Goal: Obtain resource: Obtain resource

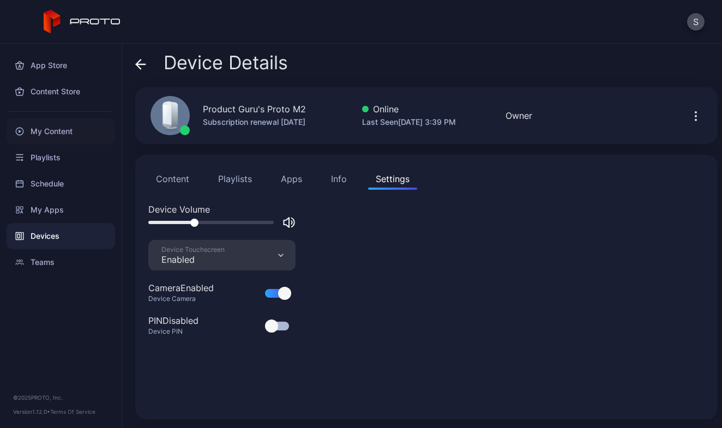
click at [56, 131] on div "My Content" at bounding box center [61, 131] width 109 height 26
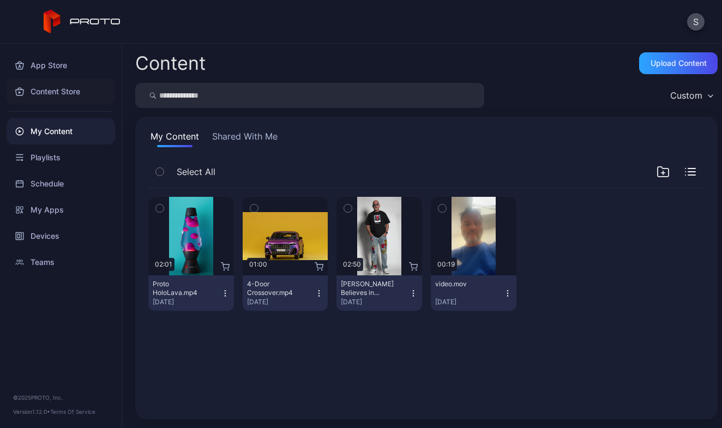
click at [46, 89] on div "Content Store" at bounding box center [61, 92] width 109 height 26
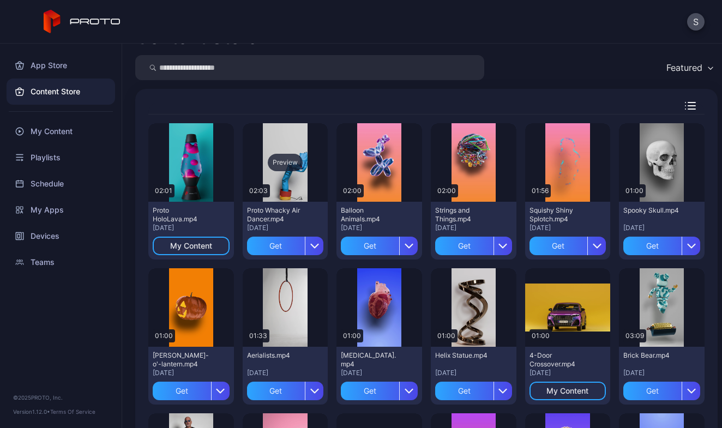
scroll to position [26, 0]
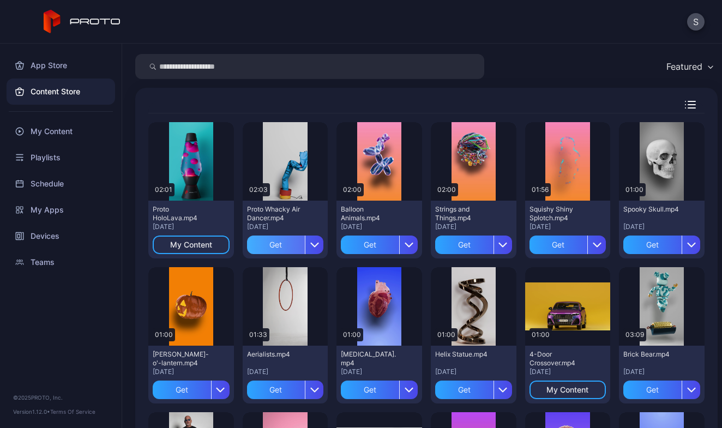
click at [260, 247] on div "Get" at bounding box center [276, 245] width 58 height 19
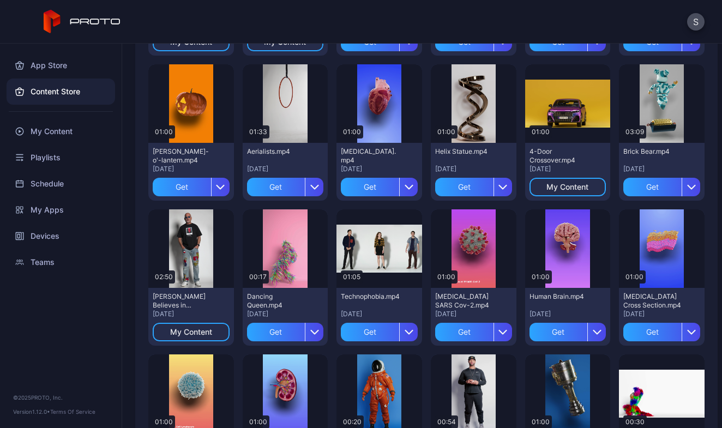
scroll to position [230, 0]
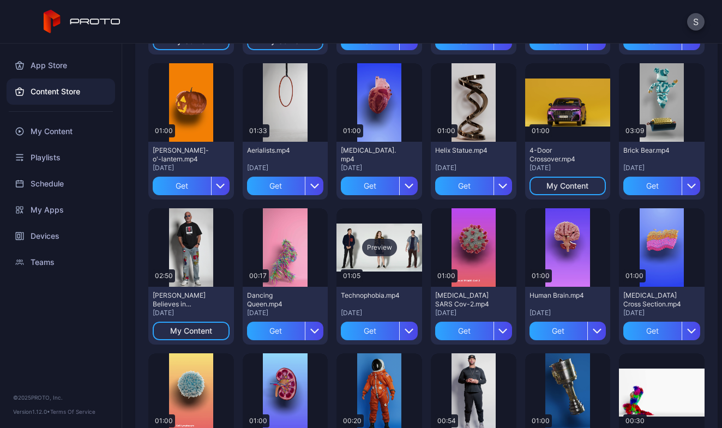
click at [370, 248] on div "Preview" at bounding box center [379, 247] width 35 height 17
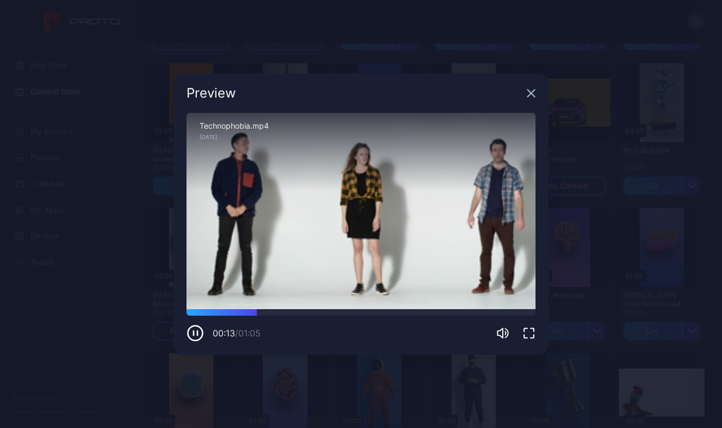
click at [532, 92] on icon "button" at bounding box center [531, 92] width 7 height 7
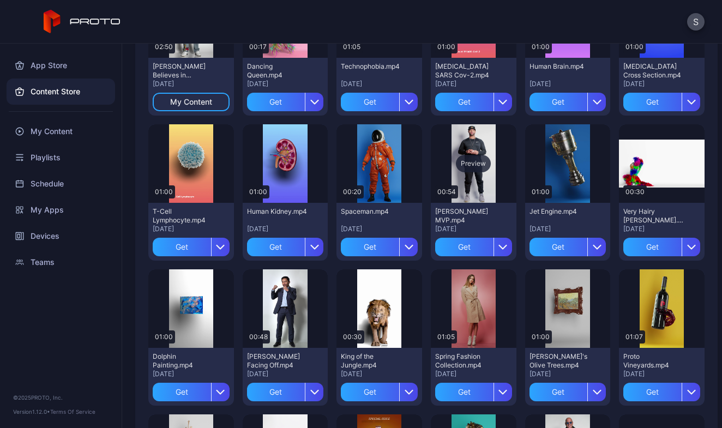
scroll to position [474, 0]
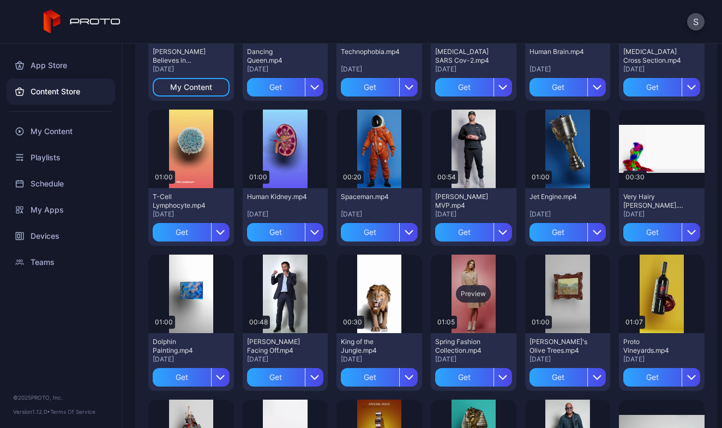
click at [461, 295] on div "Preview" at bounding box center [473, 293] width 35 height 17
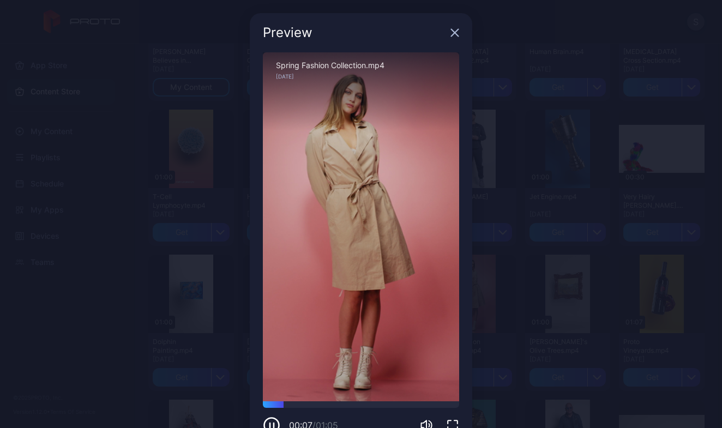
click at [452, 31] on icon "button" at bounding box center [455, 32] width 7 height 7
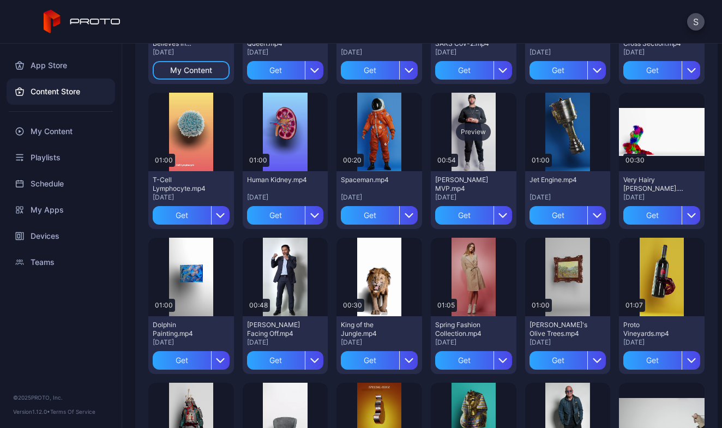
scroll to position [502, 0]
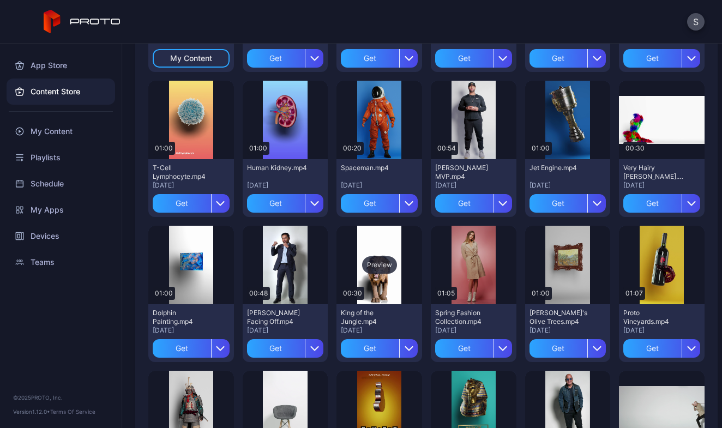
click at [384, 265] on div "Preview" at bounding box center [379, 264] width 35 height 17
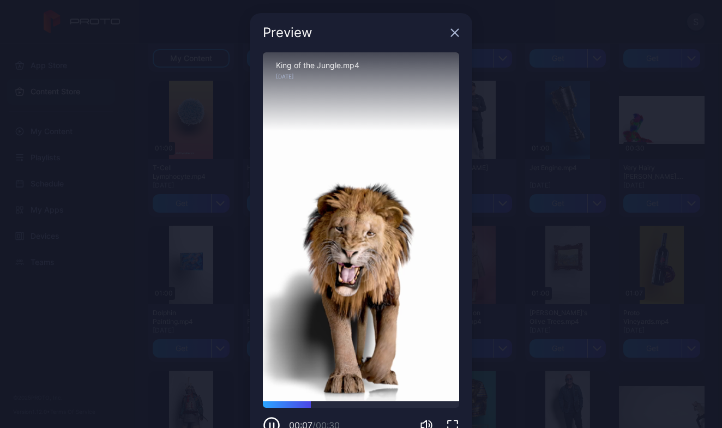
click at [451, 36] on icon "button" at bounding box center [455, 32] width 9 height 9
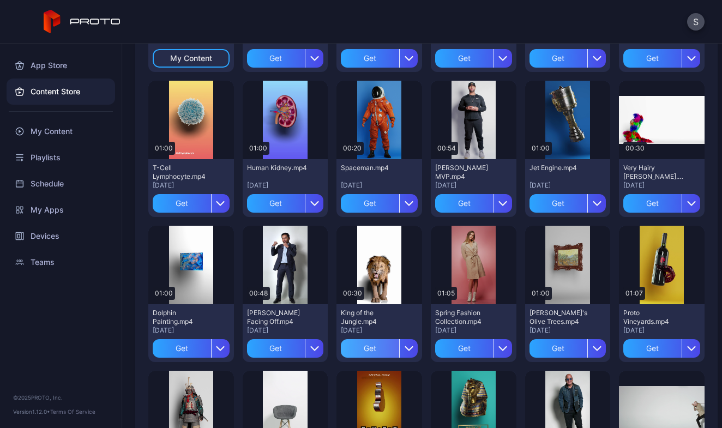
click at [356, 344] on div "Get" at bounding box center [370, 348] width 58 height 19
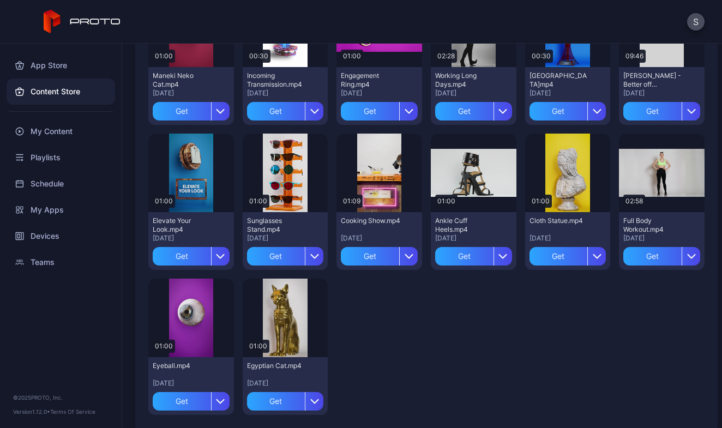
scroll to position [1758, 0]
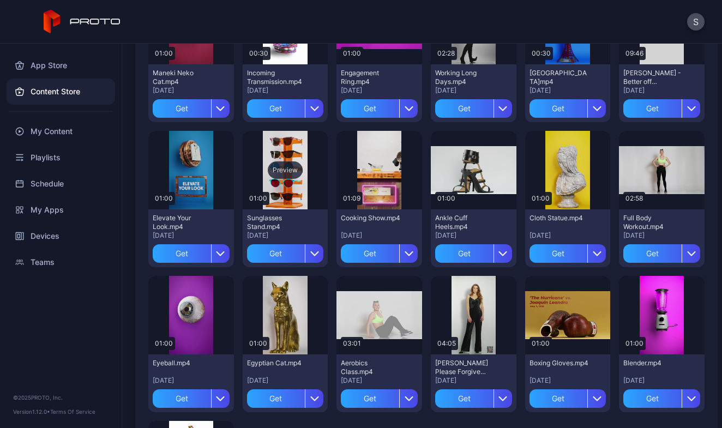
click at [290, 171] on div "Preview" at bounding box center [285, 169] width 35 height 17
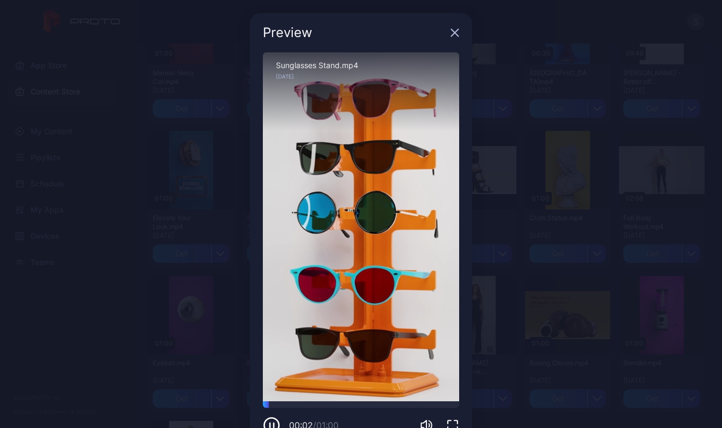
click at [452, 35] on icon "button" at bounding box center [455, 32] width 7 height 7
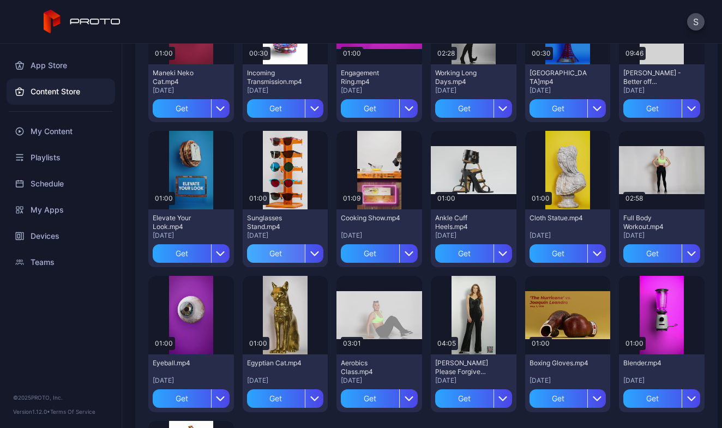
click at [280, 256] on div "Get" at bounding box center [276, 253] width 58 height 19
click at [57, 125] on div "My Content" at bounding box center [61, 131] width 109 height 26
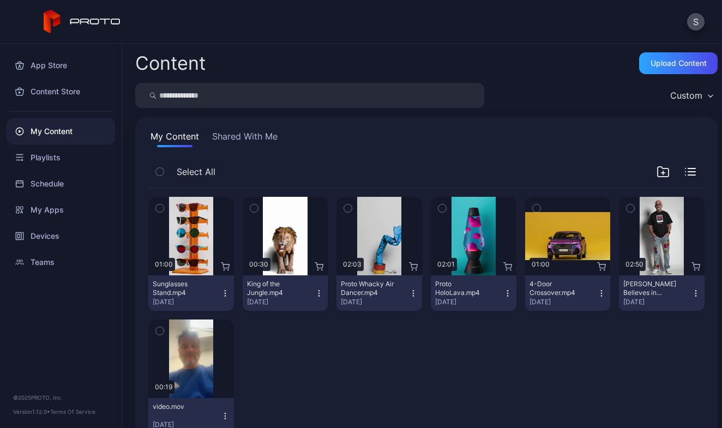
click at [161, 177] on icon "button" at bounding box center [160, 172] width 8 height 12
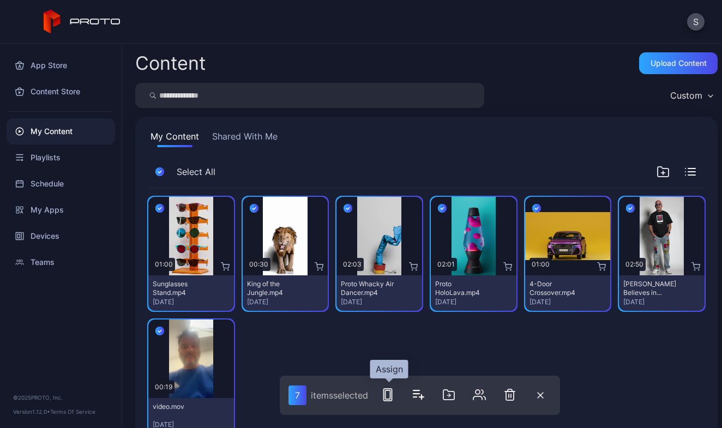
click at [394, 396] on icon "button" at bounding box center [387, 394] width 13 height 13
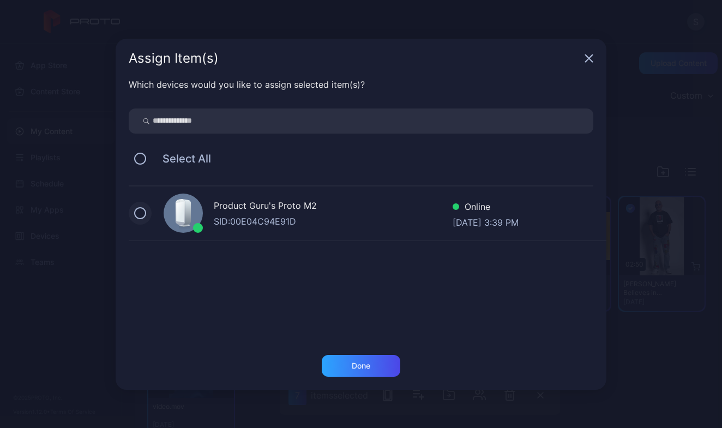
click at [140, 217] on button at bounding box center [140, 213] width 12 height 12
click at [353, 370] on div "Done" at bounding box center [361, 366] width 79 height 22
